Goal: Entertainment & Leisure: Consume media (video, audio)

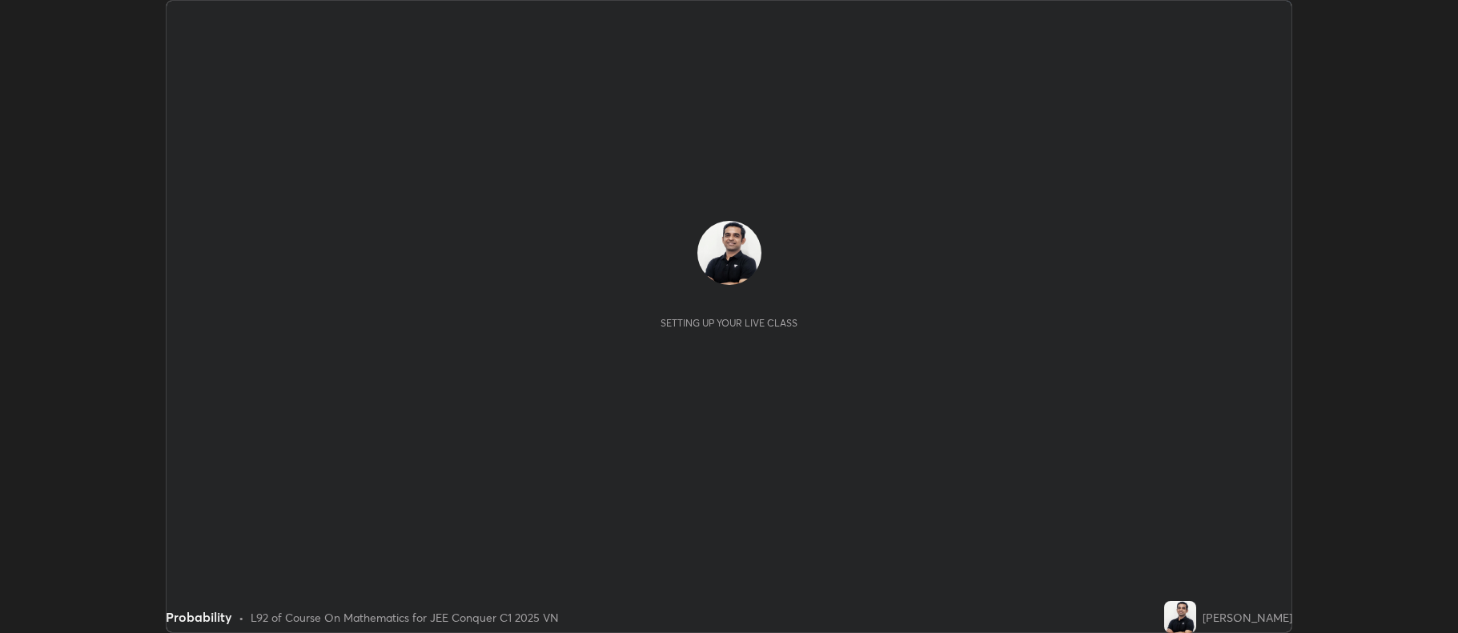
scroll to position [633, 1457]
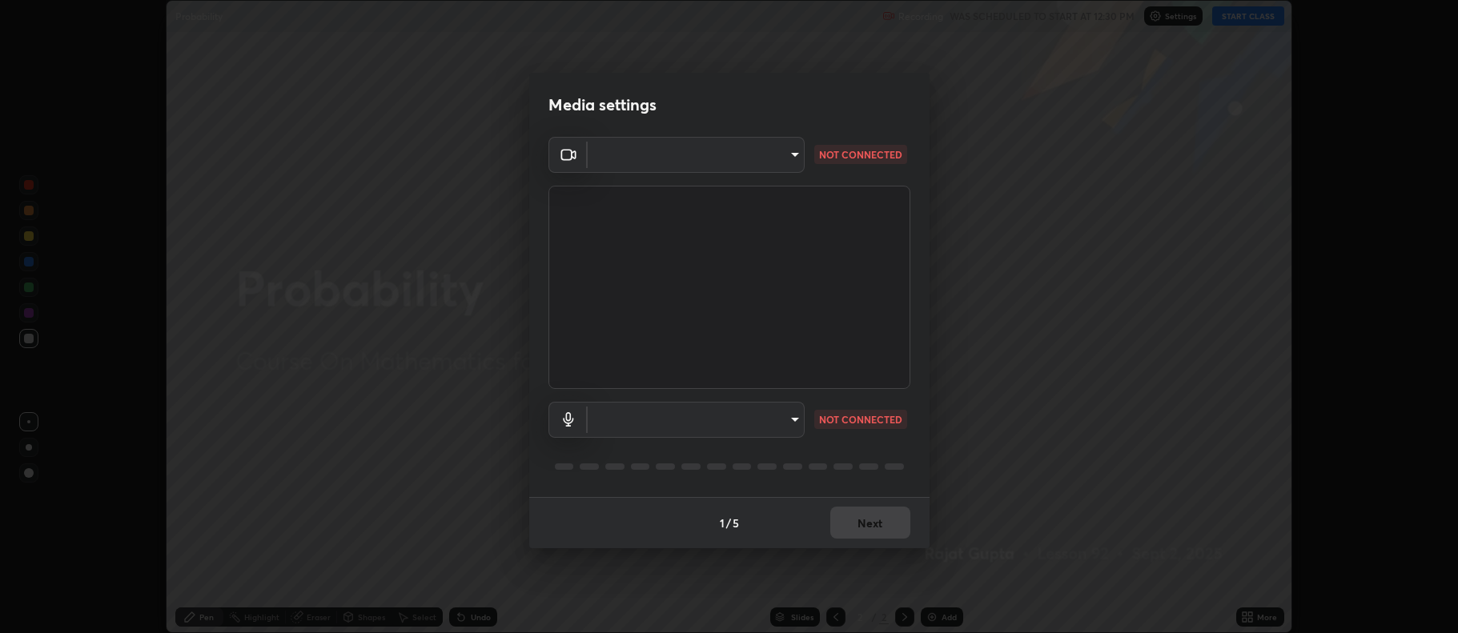
type input "516aff405987d273e063f32cb7a884c6bfcf45826045b825bb1863d7a4804d13"
type input "default"
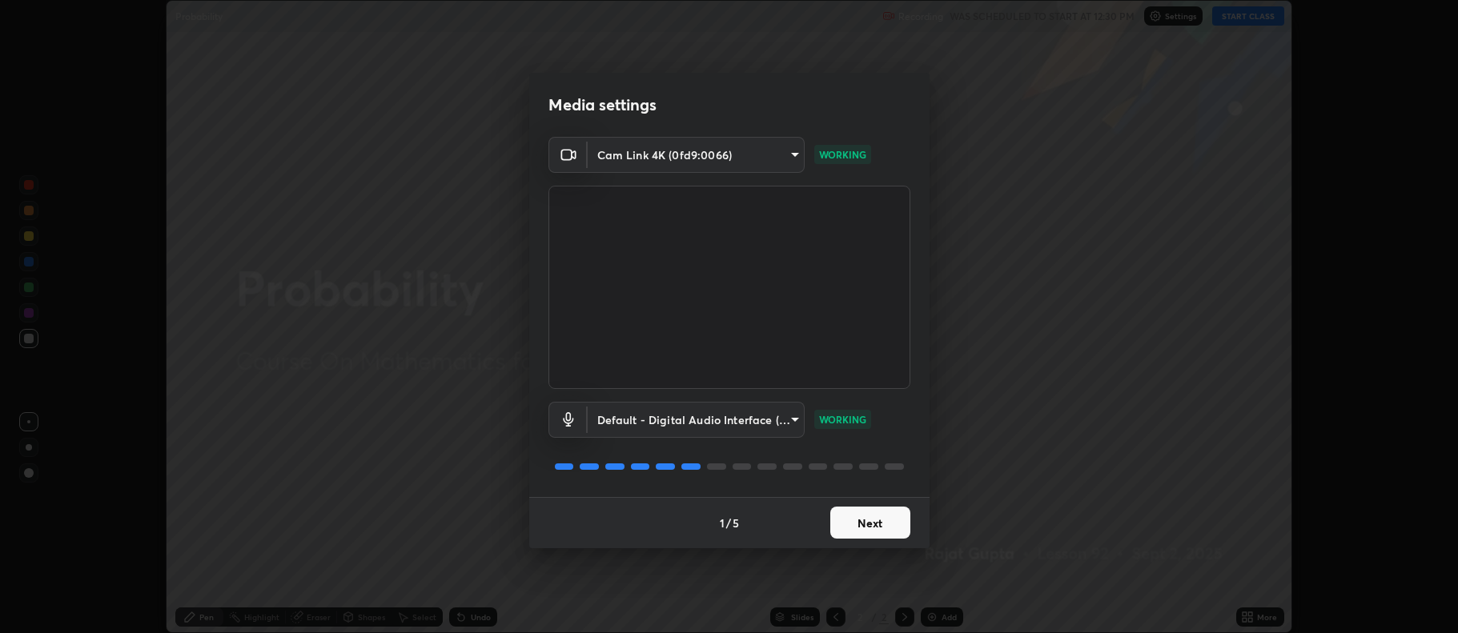
click at [878, 519] on button "Next" at bounding box center [870, 523] width 80 height 32
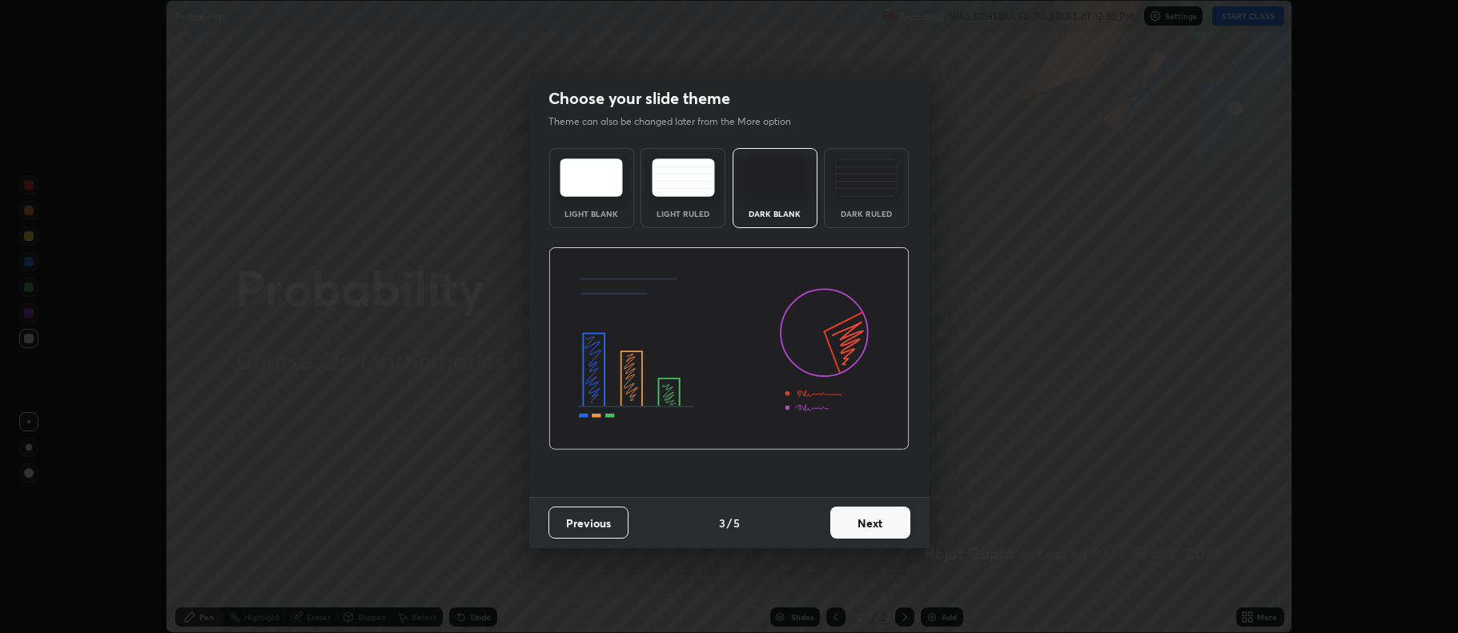
click at [880, 523] on button "Next" at bounding box center [870, 523] width 80 height 32
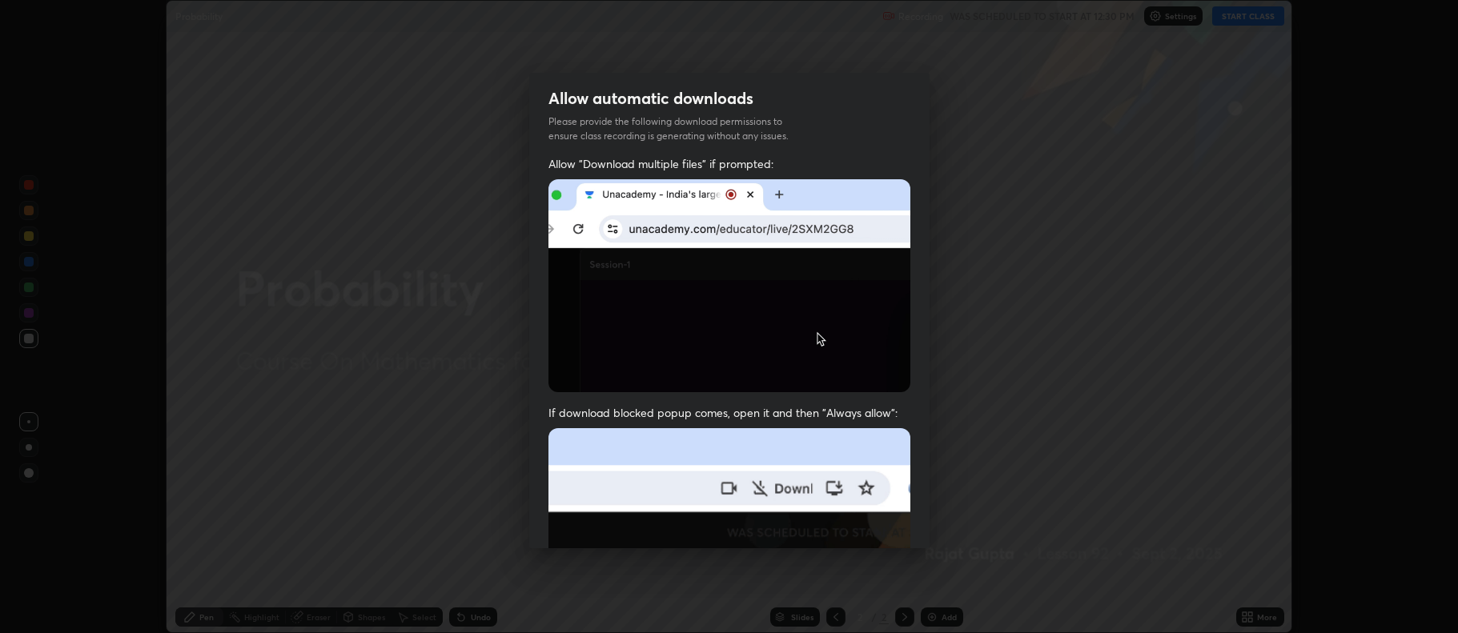
click at [879, 525] on img at bounding box center [730, 603] width 362 height 350
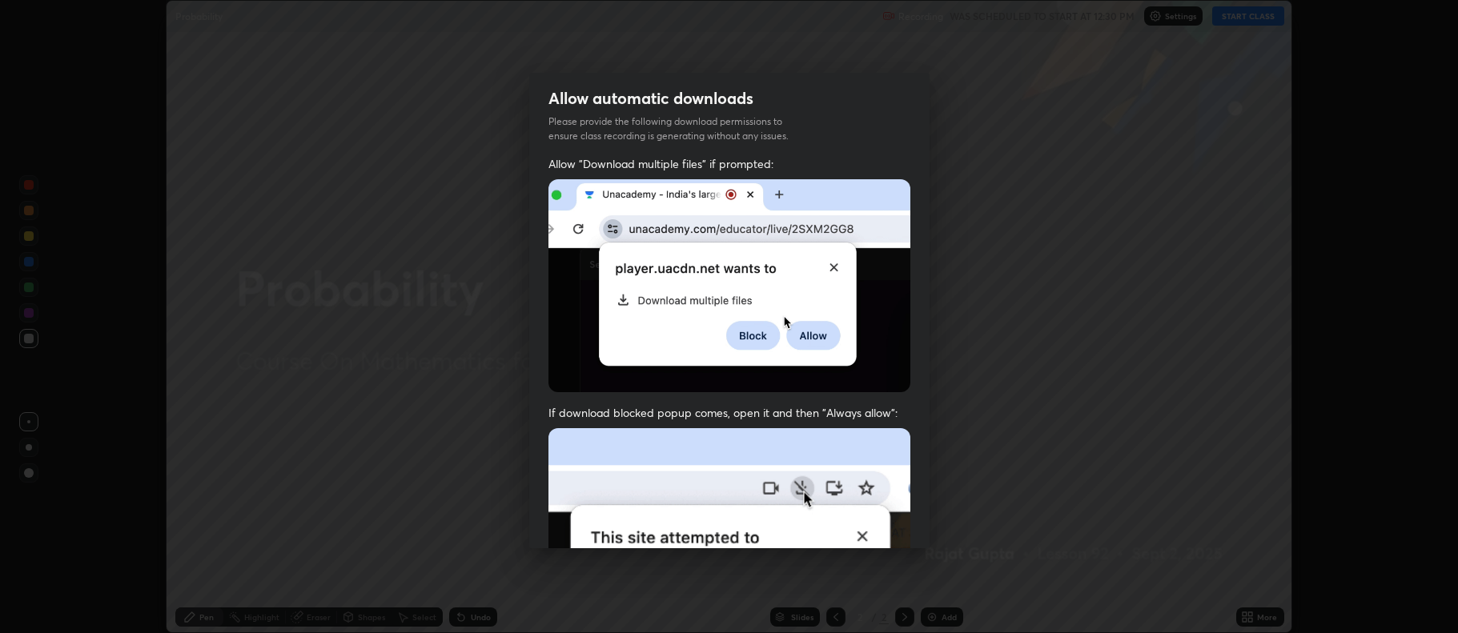
click at [880, 528] on img at bounding box center [730, 603] width 362 height 350
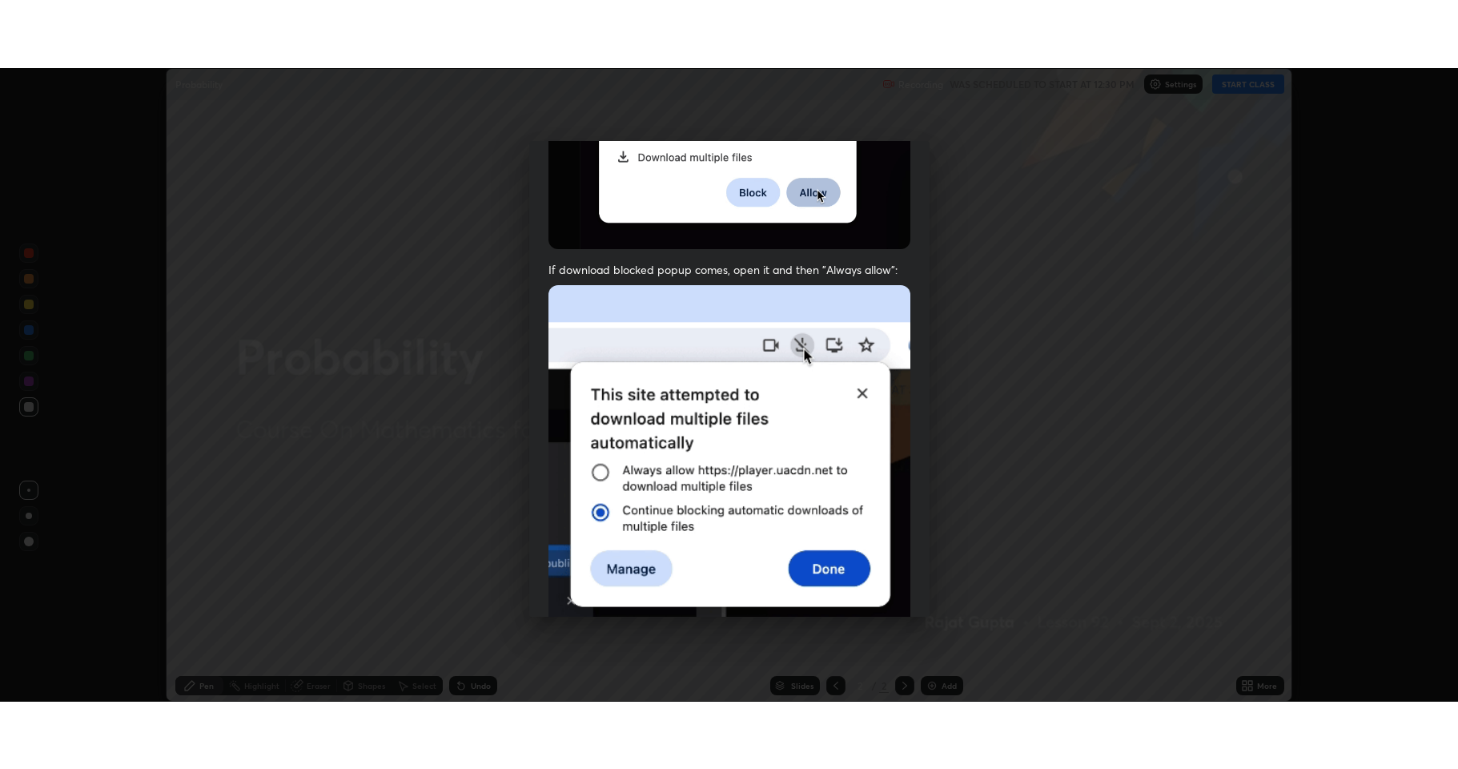
scroll to position [325, 0]
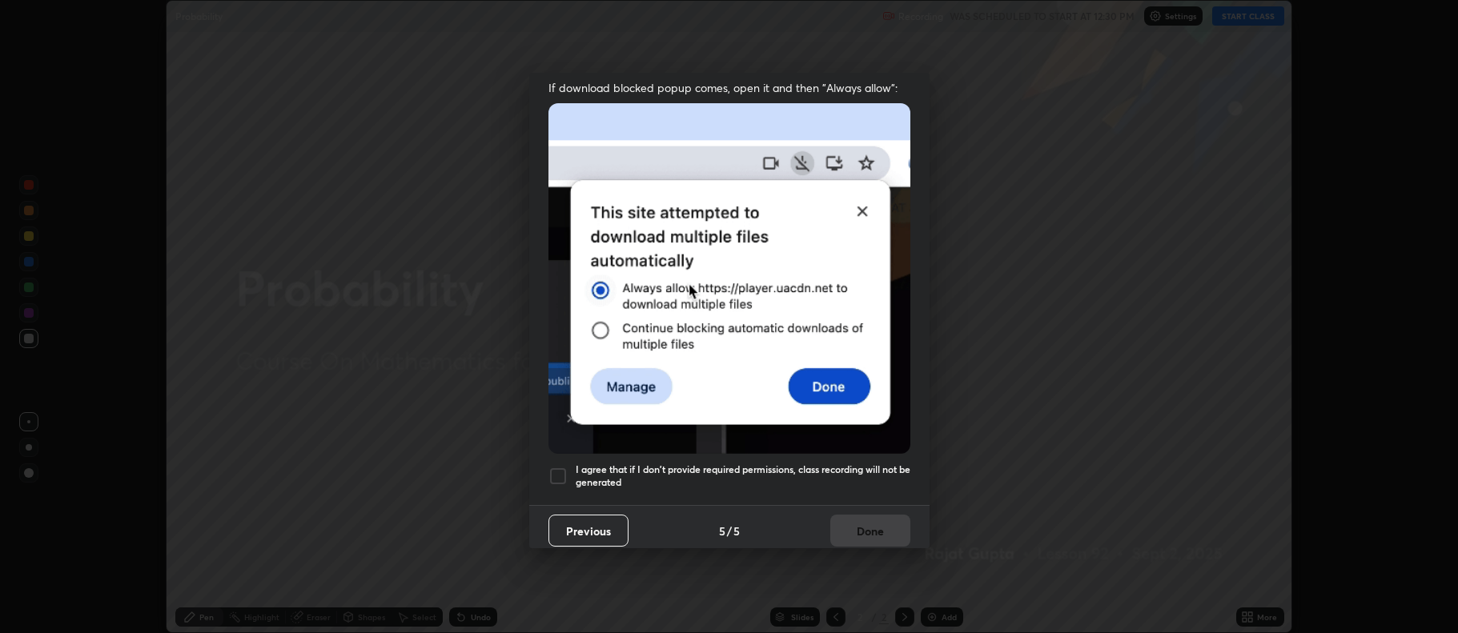
click at [726, 464] on h5 "I agree that if I don't provide required permissions, class recording will not …" at bounding box center [743, 476] width 335 height 25
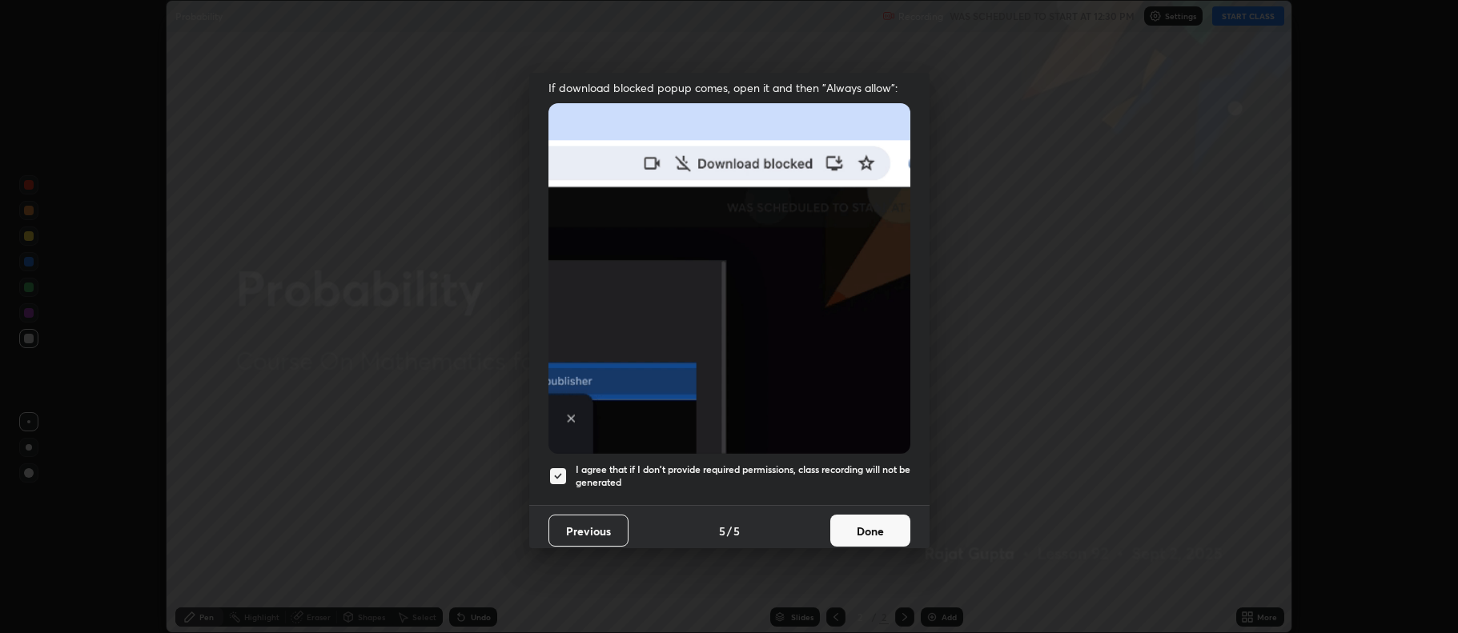
click at [877, 525] on button "Done" at bounding box center [870, 531] width 80 height 32
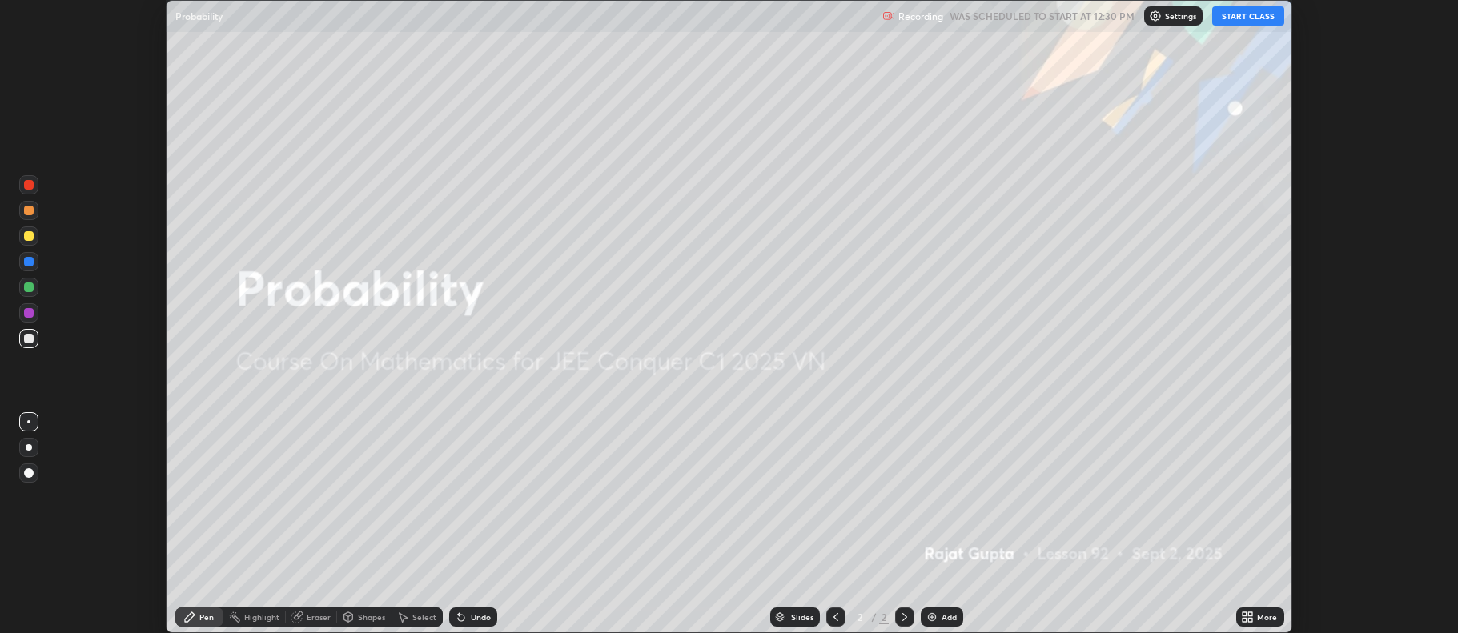
click at [939, 614] on div "Add" at bounding box center [942, 617] width 42 height 19
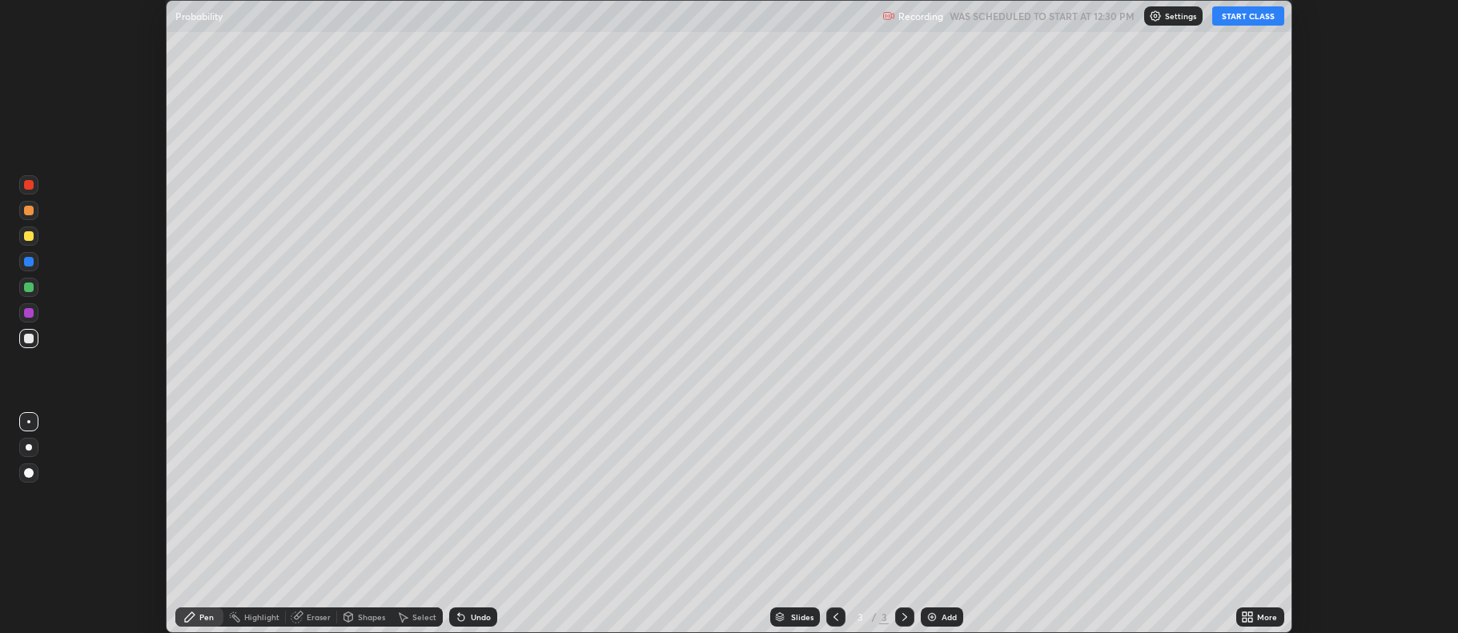
click at [1236, 19] on button "START CLASS" at bounding box center [1248, 15] width 72 height 19
click at [1252, 615] on icon at bounding box center [1251, 615] width 4 height 4
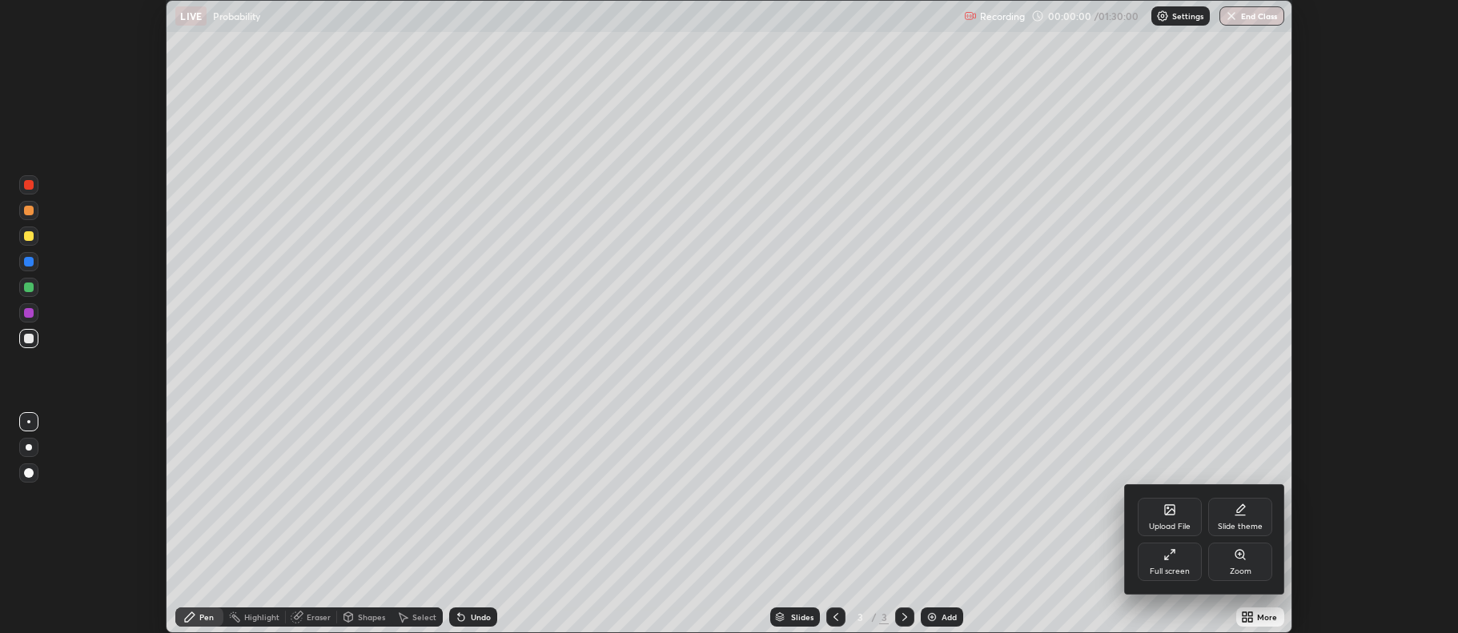
click at [1172, 560] on icon at bounding box center [1169, 555] width 13 height 13
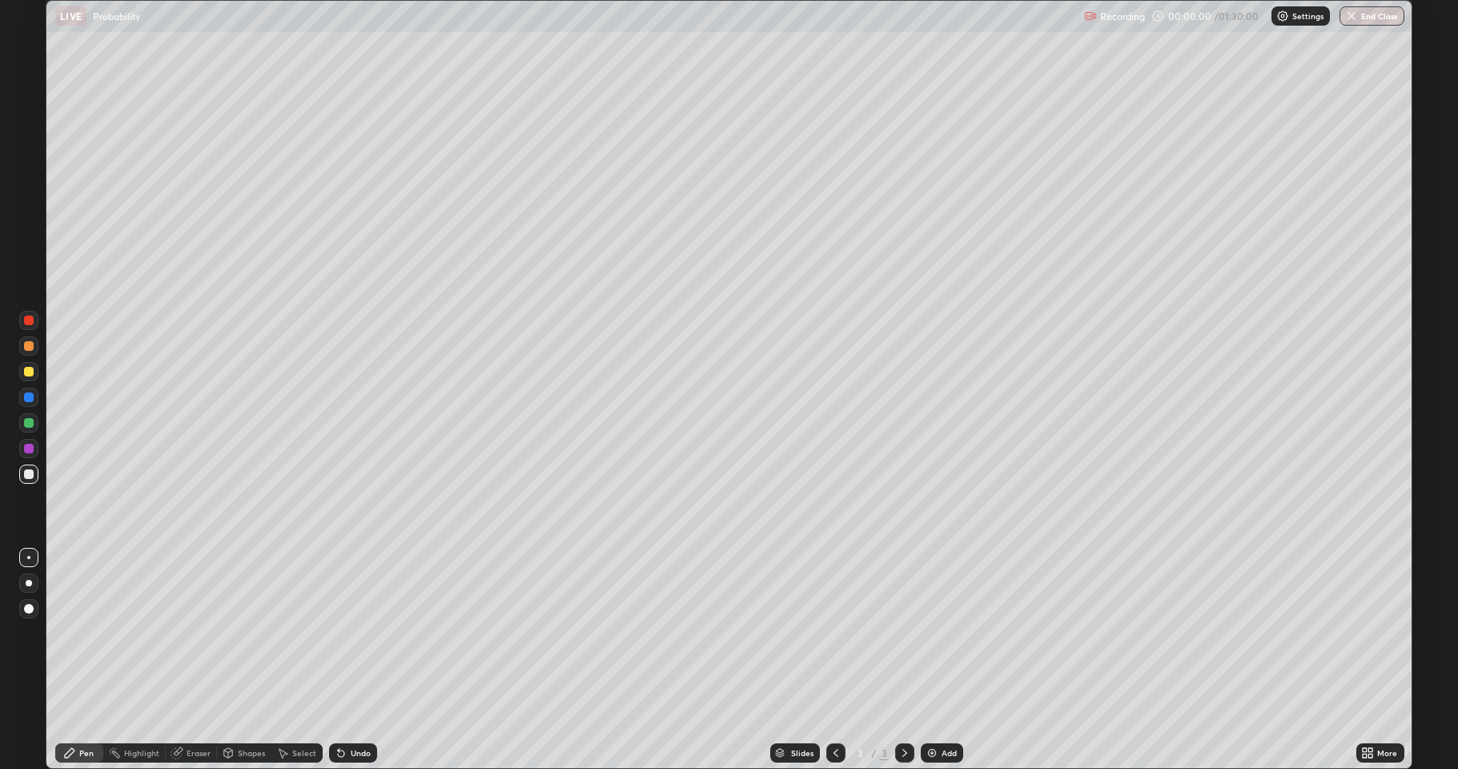
scroll to position [769, 1458]
click at [339, 633] on icon at bounding box center [341, 753] width 6 height 6
click at [950, 633] on div "Add" at bounding box center [949, 753] width 15 height 8
click at [366, 633] on div "Undo" at bounding box center [350, 753] width 54 height 32
click at [365, 633] on div "Undo" at bounding box center [353, 752] width 48 height 19
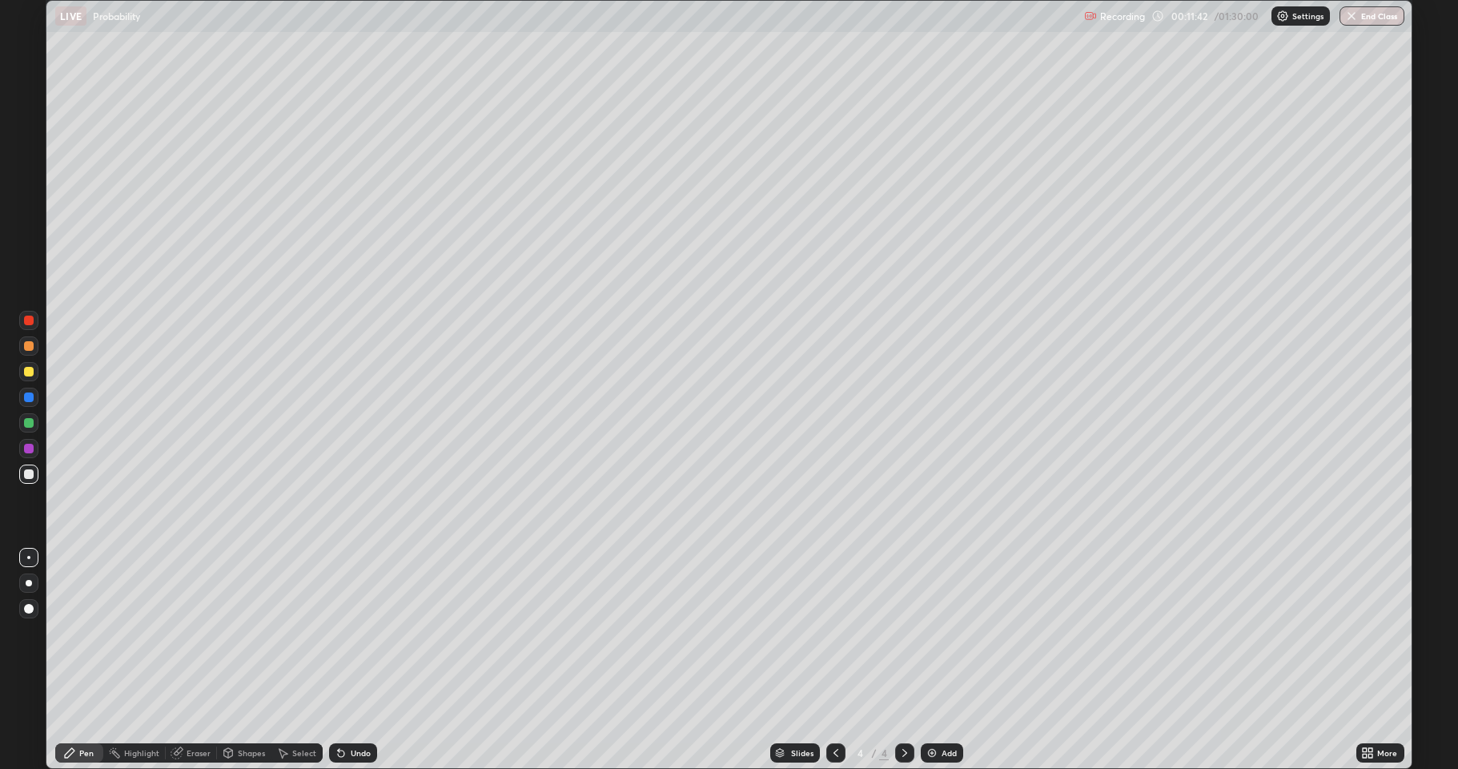
click at [363, 633] on div "Undo" at bounding box center [353, 752] width 48 height 19
click at [203, 633] on div "Eraser" at bounding box center [199, 753] width 24 height 8
click at [90, 633] on div "Pen" at bounding box center [79, 752] width 48 height 19
click at [369, 633] on div "Undo" at bounding box center [353, 752] width 48 height 19
click at [368, 633] on div "Undo" at bounding box center [361, 753] width 20 height 8
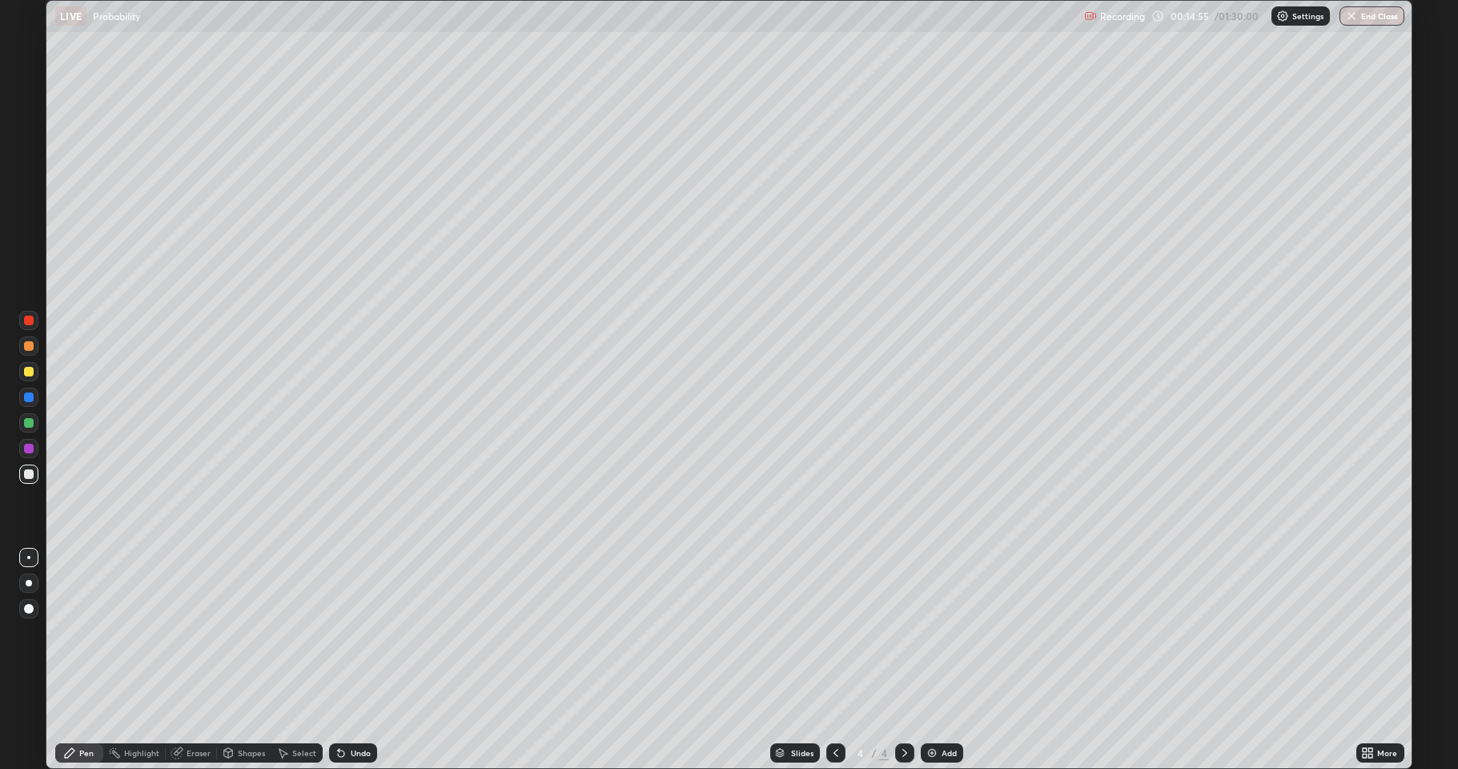
click at [934, 633] on img at bounding box center [932, 752] width 13 height 13
click at [834, 633] on icon at bounding box center [836, 752] width 13 height 13
click at [906, 633] on icon at bounding box center [904, 752] width 13 height 13
click at [832, 633] on div at bounding box center [835, 752] width 19 height 19
click at [192, 633] on div "Eraser" at bounding box center [199, 753] width 24 height 8
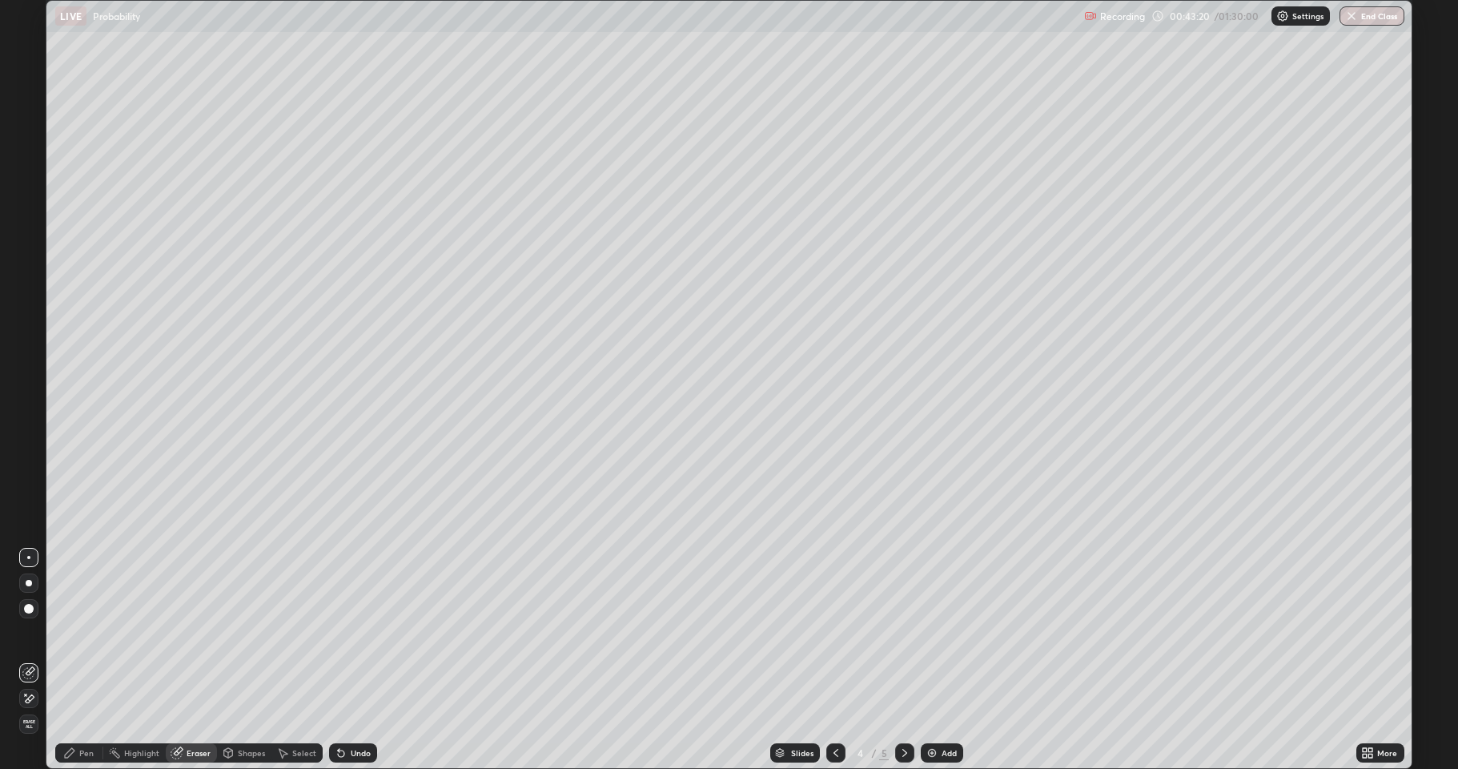
click at [70, 633] on div "Pen" at bounding box center [79, 752] width 48 height 19
click at [910, 633] on div at bounding box center [904, 752] width 19 height 19
click at [362, 633] on div "Undo" at bounding box center [361, 753] width 20 height 8
click at [204, 633] on div "Eraser" at bounding box center [199, 753] width 24 height 8
click at [91, 633] on div "Pen" at bounding box center [86, 753] width 14 height 8
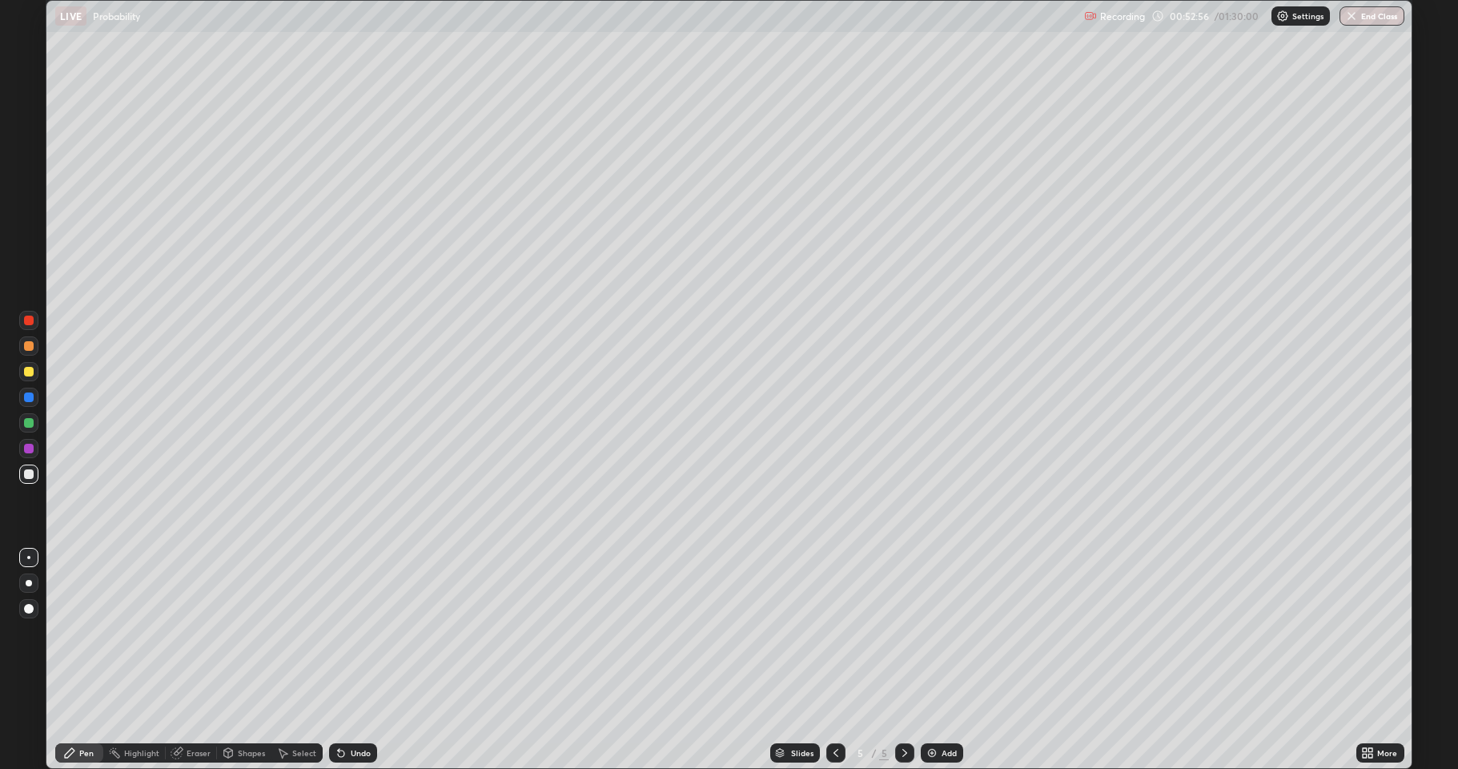
click at [203, 633] on div "Eraser" at bounding box center [199, 753] width 24 height 8
click at [94, 633] on div "Pen" at bounding box center [79, 752] width 48 height 19
click at [944, 633] on div "Add" at bounding box center [949, 753] width 15 height 8
click at [205, 633] on div "Eraser" at bounding box center [191, 753] width 51 height 32
click at [90, 633] on div "Pen" at bounding box center [86, 753] width 14 height 8
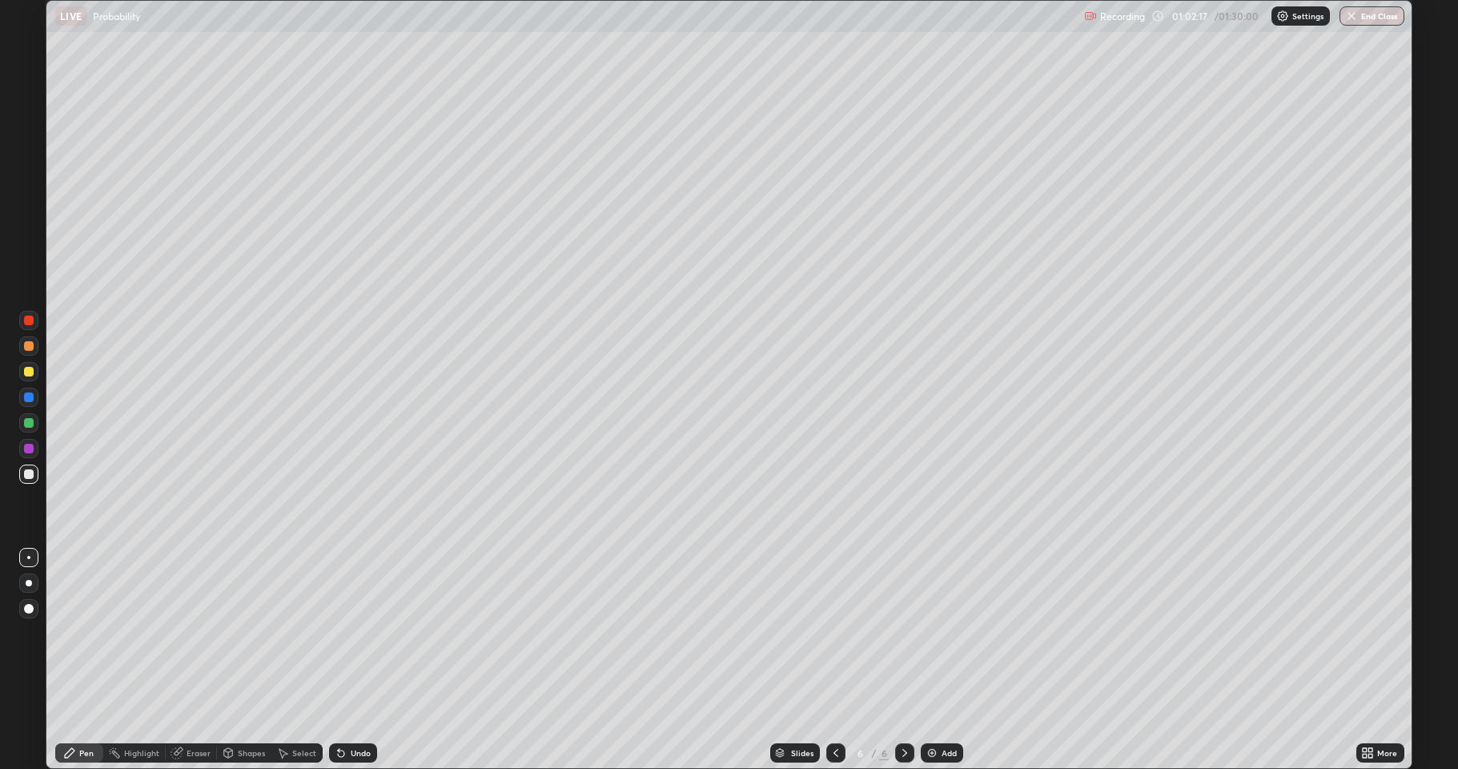
click at [358, 633] on div "Undo" at bounding box center [361, 753] width 20 height 8
click at [950, 633] on div "Add" at bounding box center [949, 753] width 15 height 8
click at [351, 633] on div "Undo" at bounding box center [361, 753] width 20 height 8
click at [339, 633] on icon at bounding box center [341, 753] width 6 height 6
click at [942, 633] on div "Add" at bounding box center [949, 753] width 15 height 8
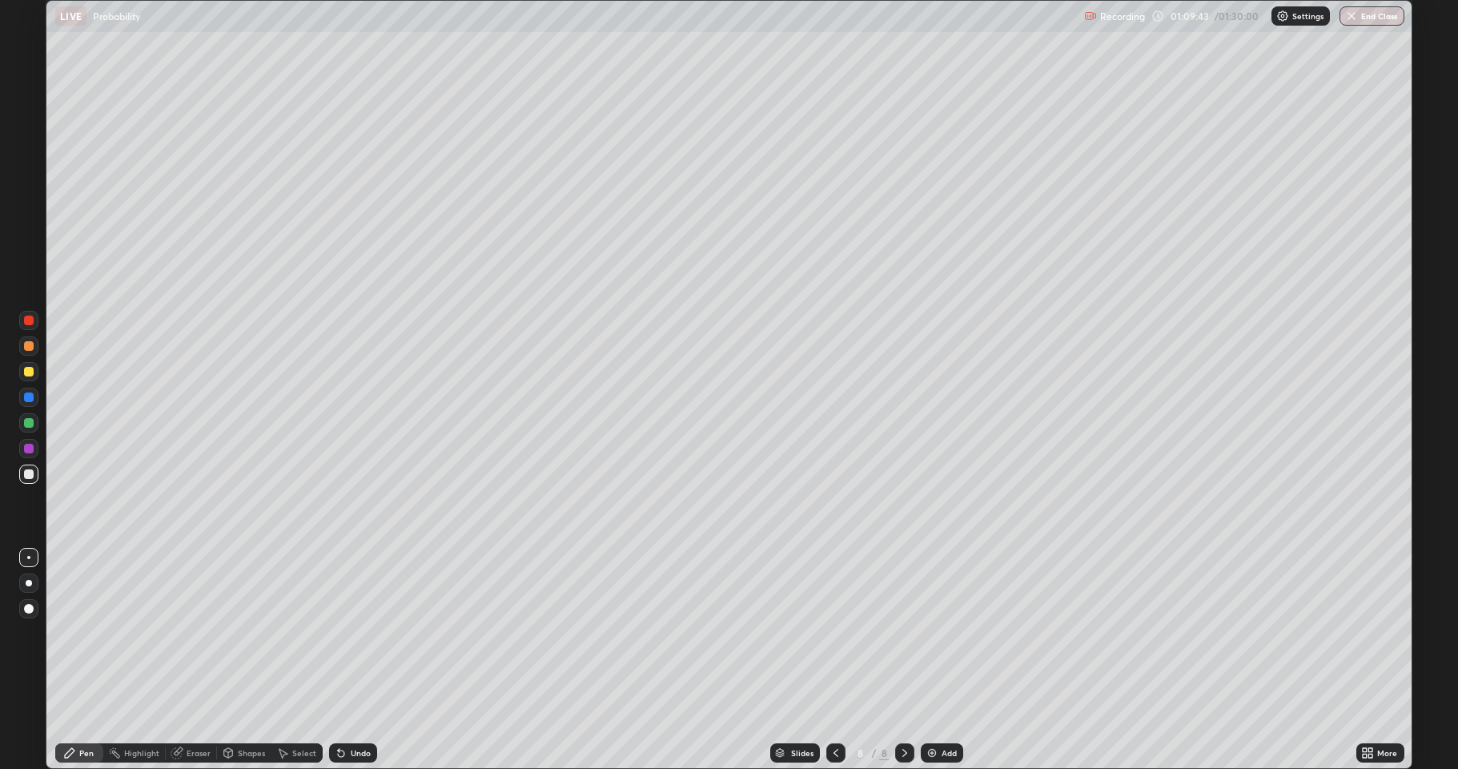
click at [834, 633] on icon at bounding box center [836, 752] width 13 height 13
click at [903, 633] on icon at bounding box center [904, 753] width 5 height 8
click at [357, 633] on div "Undo" at bounding box center [361, 753] width 20 height 8
click at [348, 633] on div "Undo" at bounding box center [353, 752] width 48 height 19
click at [340, 633] on div "Undo" at bounding box center [353, 752] width 48 height 19
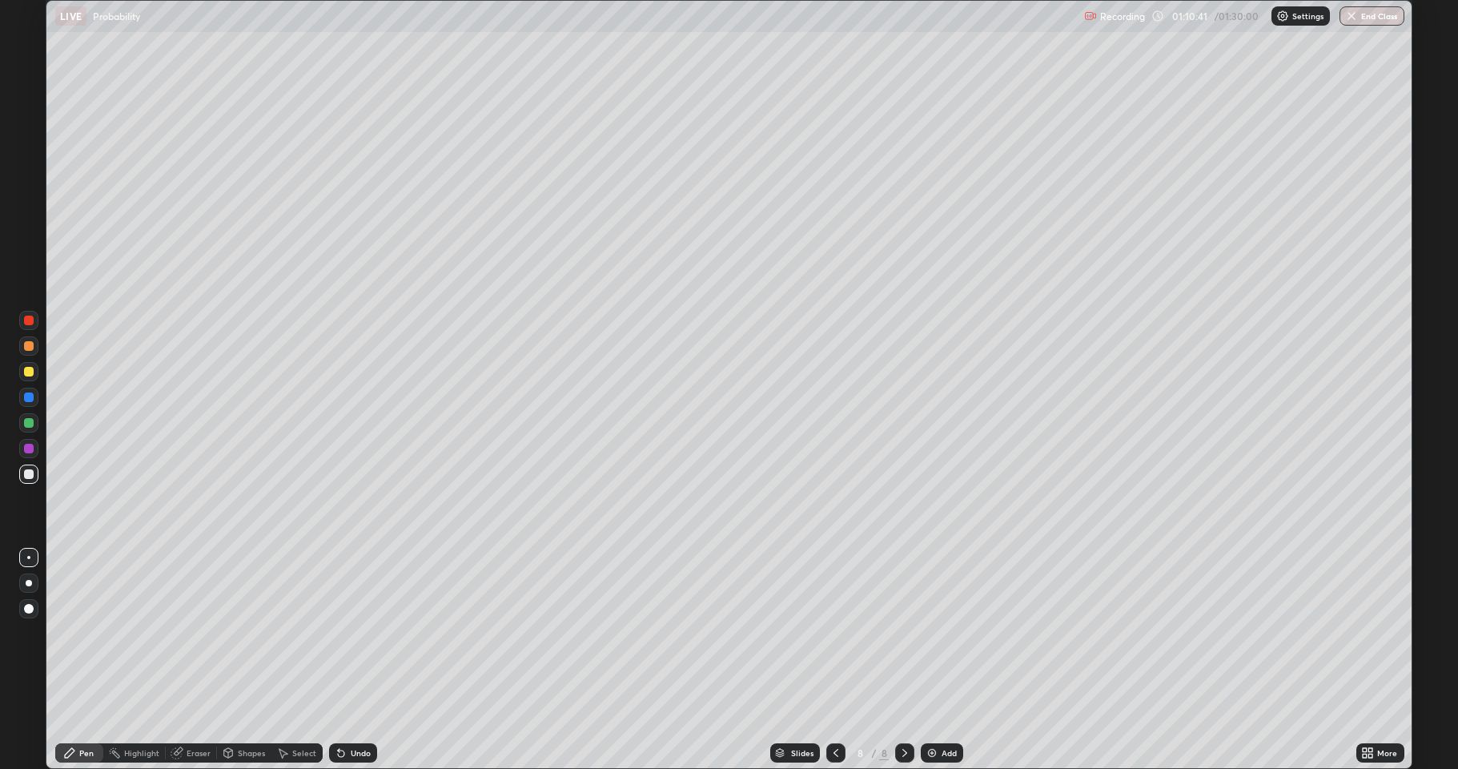
click at [340, 633] on div "Undo" at bounding box center [353, 752] width 48 height 19
click at [341, 633] on div "Undo" at bounding box center [353, 752] width 48 height 19
click at [340, 633] on div "Undo" at bounding box center [353, 752] width 48 height 19
click at [834, 633] on icon at bounding box center [836, 752] width 13 height 13
click at [903, 633] on icon at bounding box center [904, 752] width 13 height 13
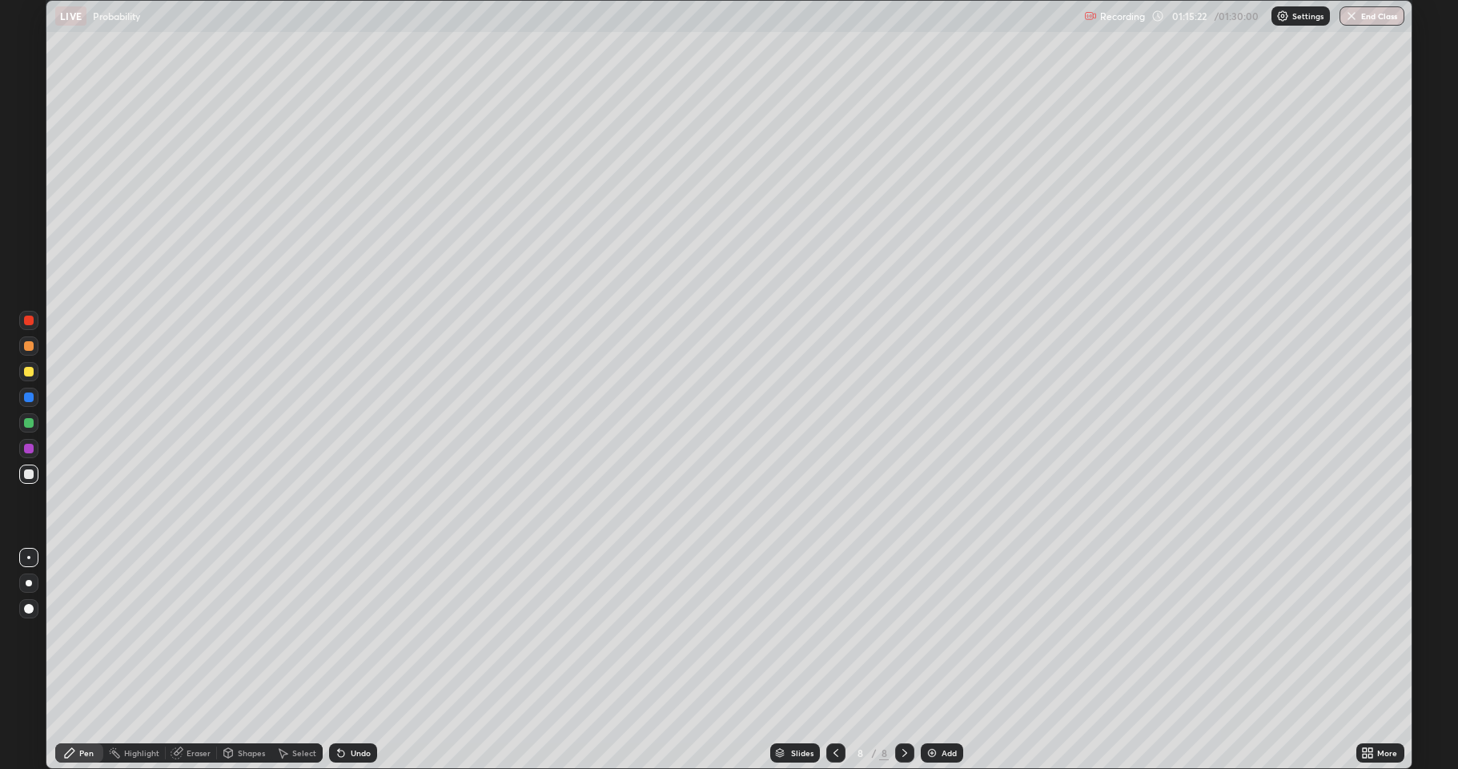
click at [843, 633] on div at bounding box center [835, 752] width 19 height 19
